Goal: Register for event/course

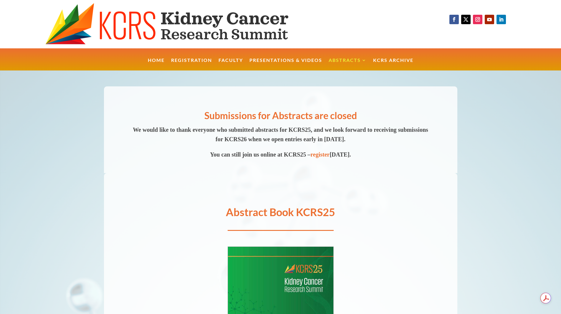
drag, startPoint x: 476, startPoint y: 92, endPoint x: 472, endPoint y: 92, distance: 3.8
click at [476, 92] on span at bounding box center [280, 283] width 561 height 427
click at [159, 60] on link "Home" at bounding box center [156, 64] width 17 height 13
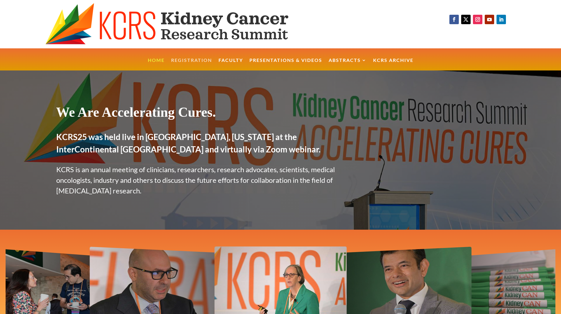
click at [196, 59] on link "Registration" at bounding box center [191, 64] width 41 height 13
